Goal: Task Accomplishment & Management: Manage account settings

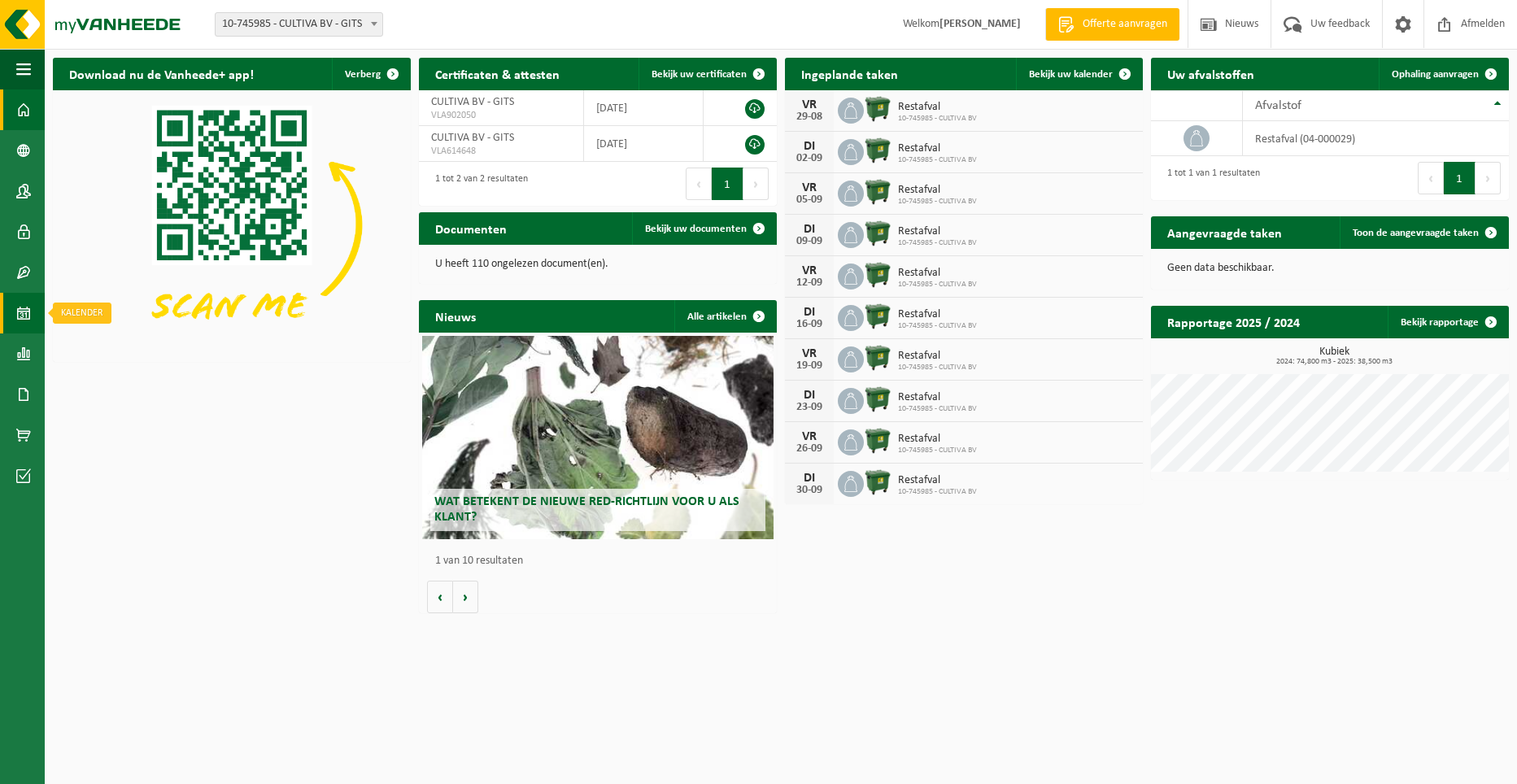
click at [24, 313] on span at bounding box center [24, 313] width 15 height 40
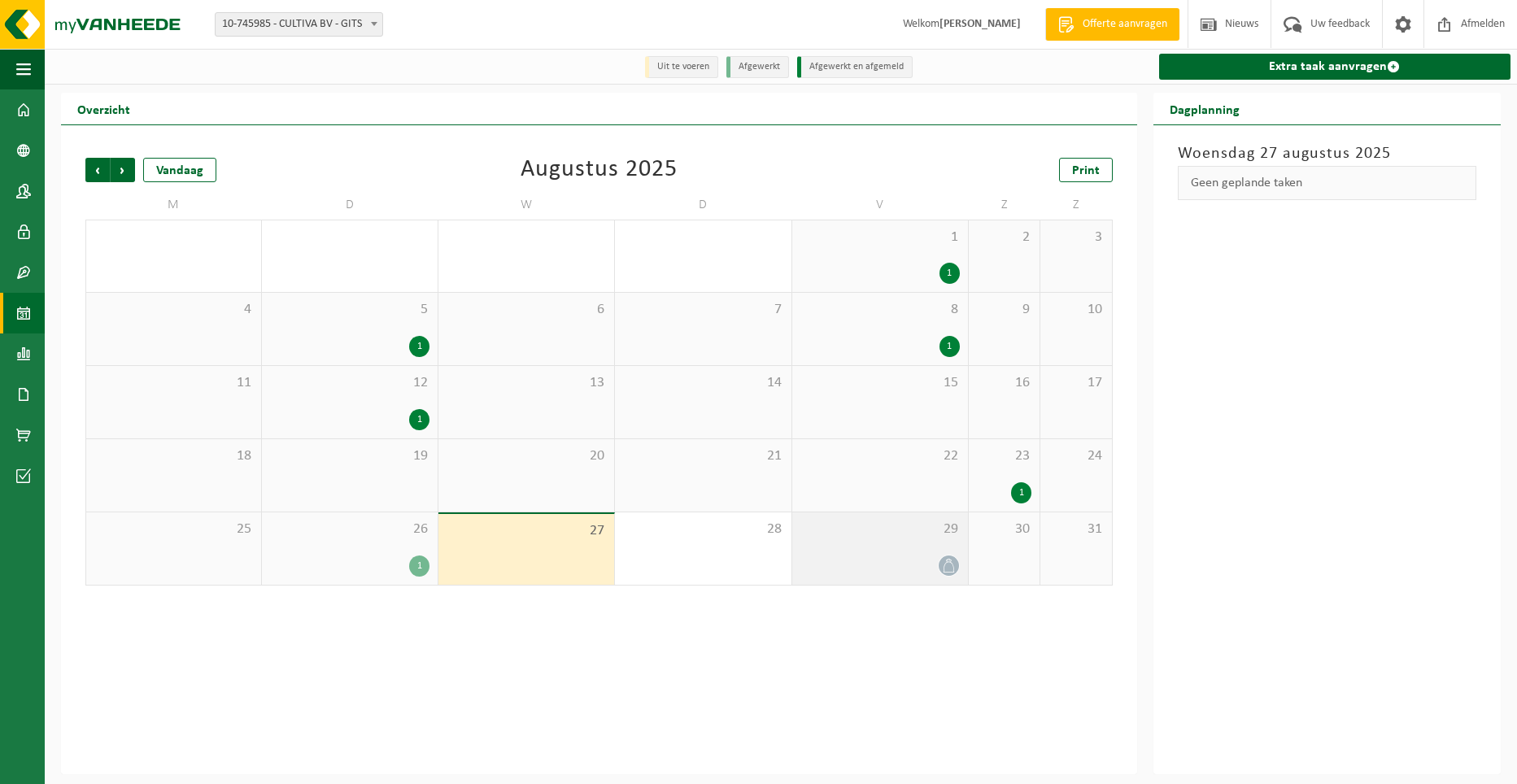
click at [930, 566] on div at bounding box center [880, 566] width 159 height 22
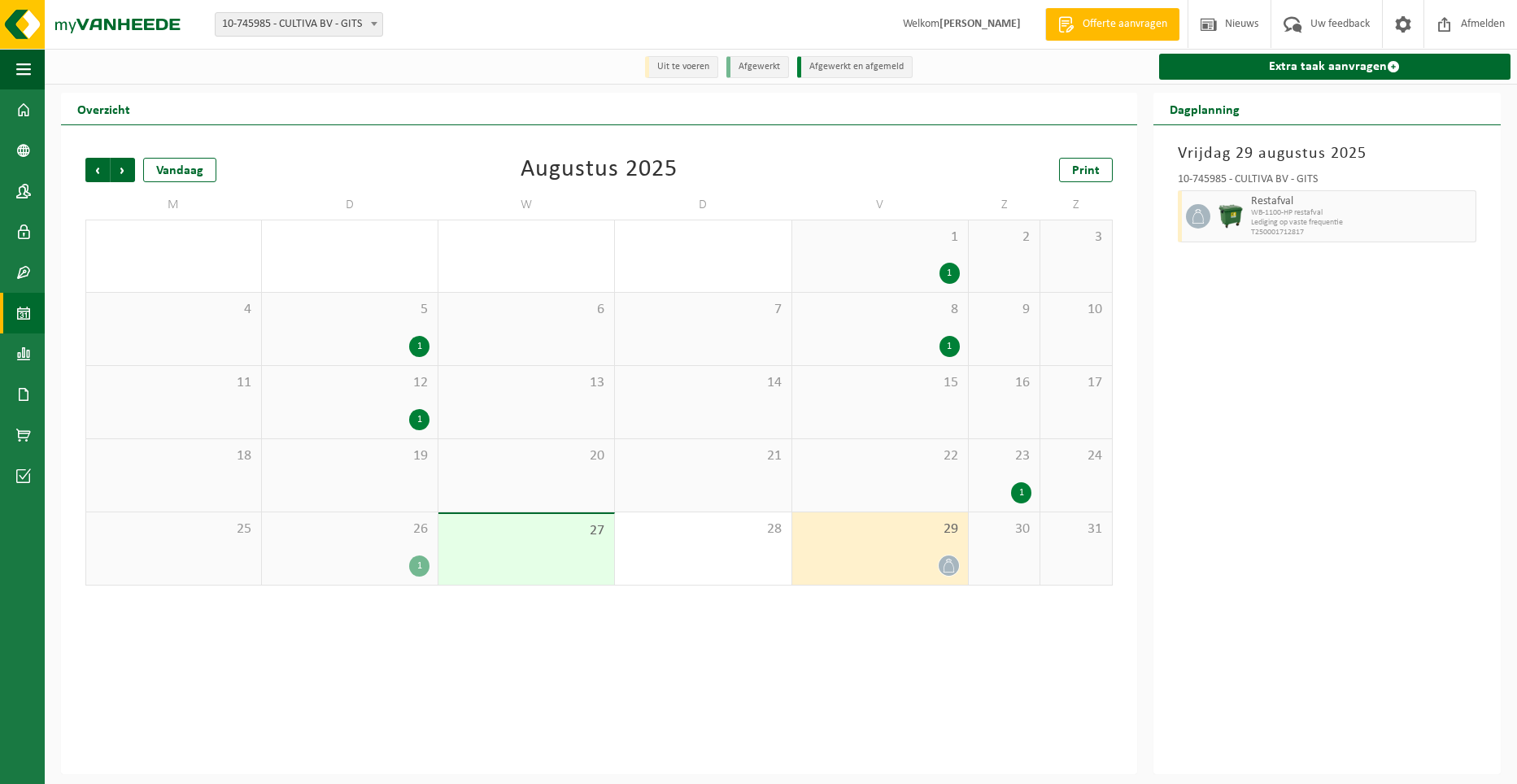
click at [1173, 223] on div "10-745985 - CULTIVA BV - GITS Restafval WB-1100-HP restafval Lediging op vaste …" at bounding box center [1327, 206] width 315 height 79
click at [951, 571] on icon at bounding box center [949, 565] width 14 height 14
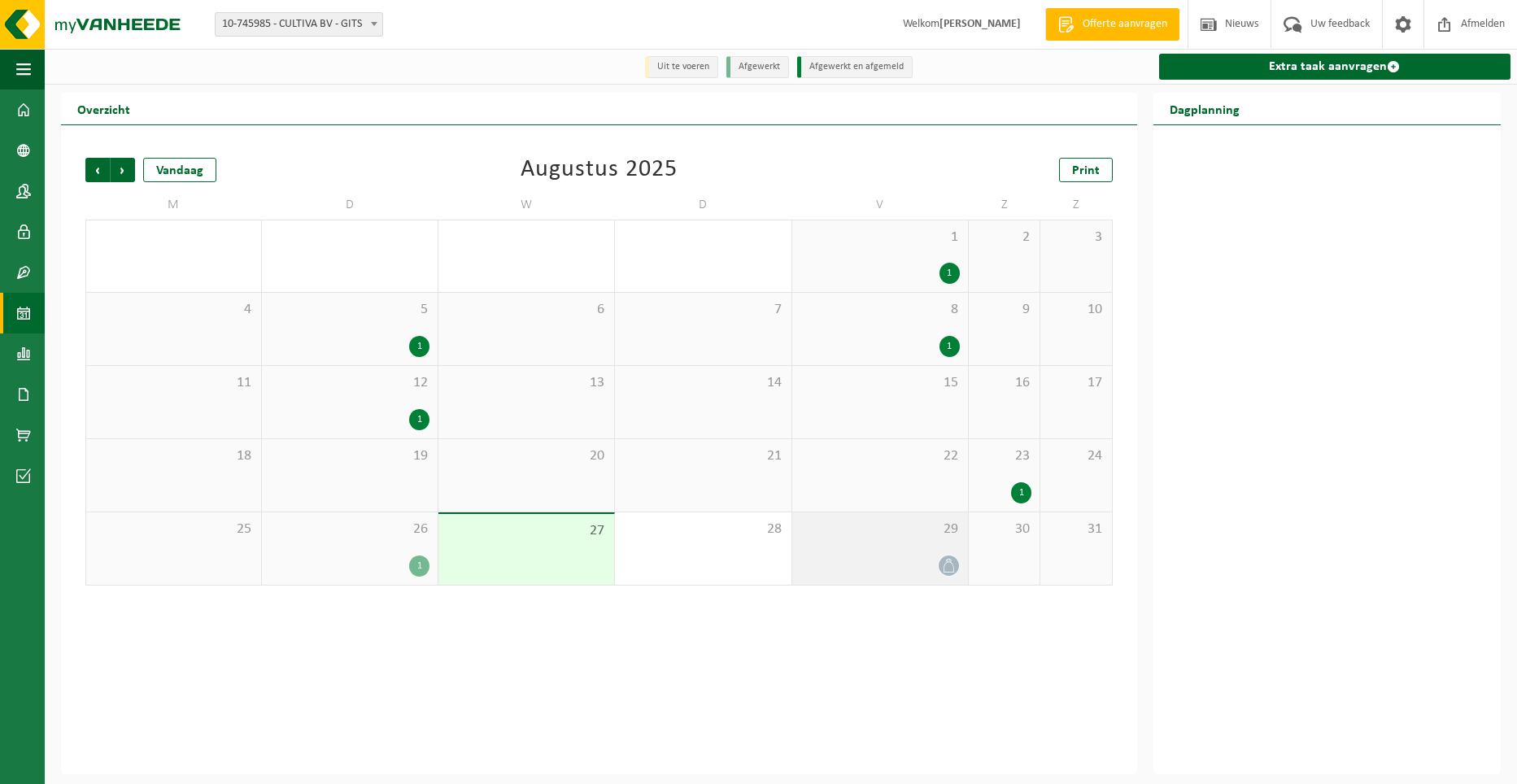
click at [953, 568] on icon at bounding box center [949, 565] width 11 height 14
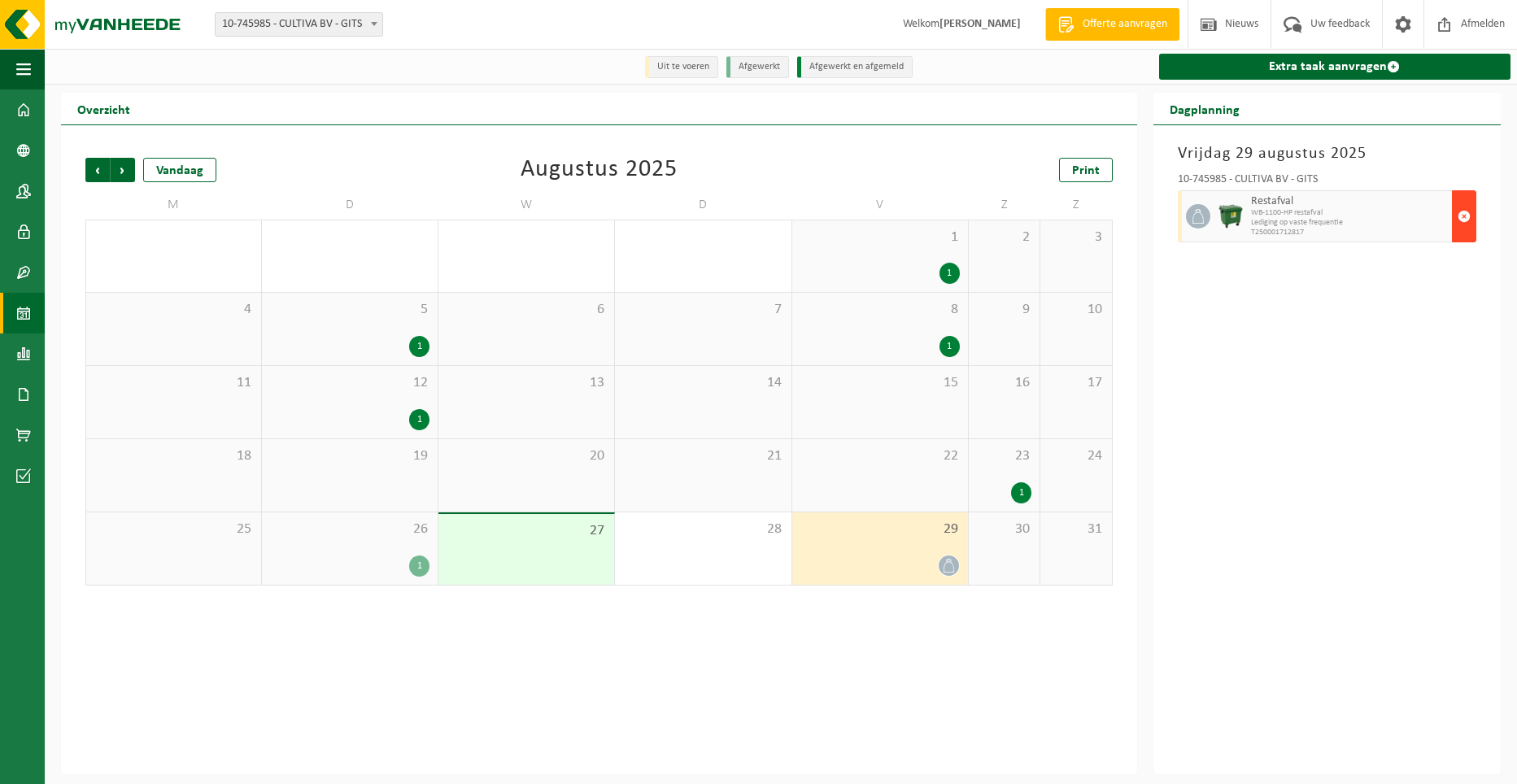
click at [1462, 215] on span "button" at bounding box center [1465, 216] width 13 height 32
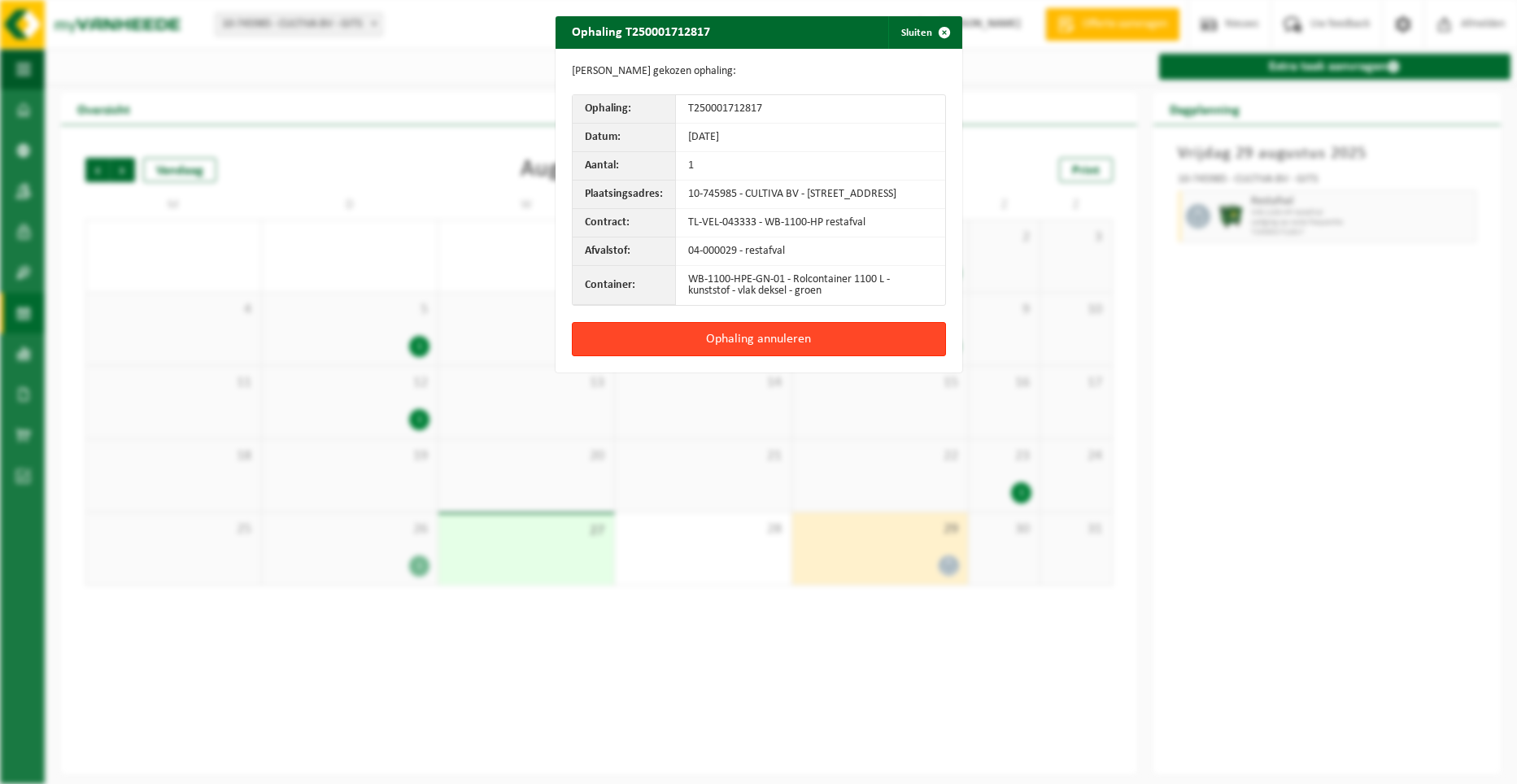
click at [744, 349] on button "Ophaling annuleren" at bounding box center [758, 338] width 374 height 34
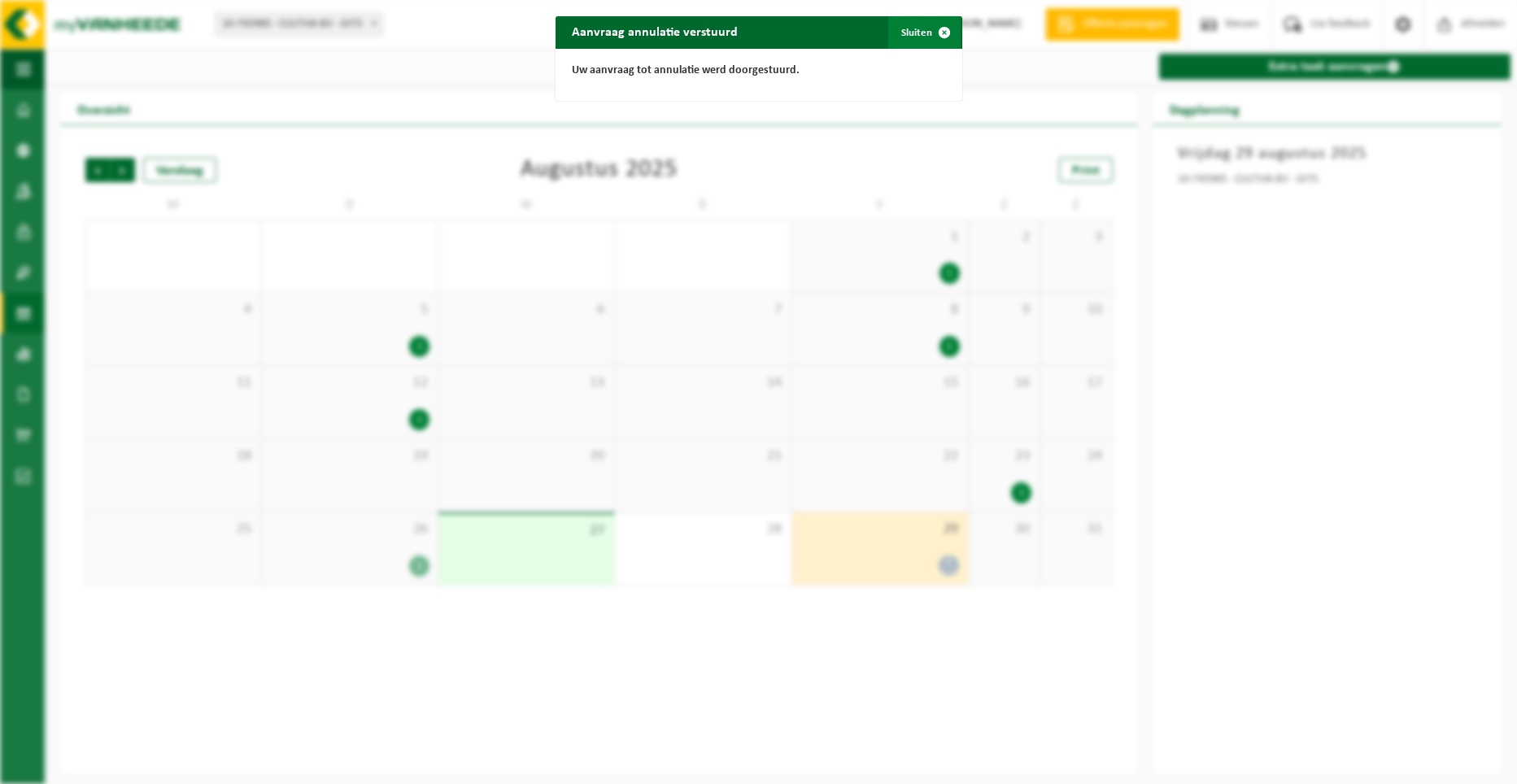
click at [933, 32] on span "button" at bounding box center [944, 32] width 32 height 32
